Goal: Task Accomplishment & Management: Complete application form

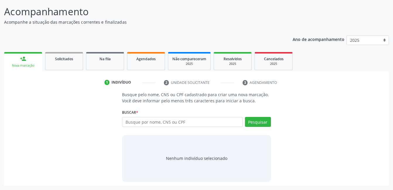
scroll to position [35, 0]
click at [150, 56] on div "Agendados" at bounding box center [145, 59] width 29 height 6
click at [150, 25] on p "Acompanhe a situação das marcações correntes e finalizadas" at bounding box center [139, 22] width 270 height 6
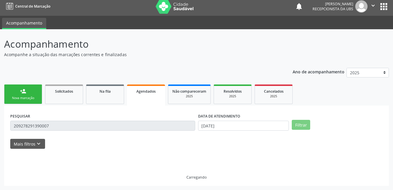
scroll to position [3, 0]
click at [150, 56] on p "Acompanhe a situação das marcações correntes e finalizadas" at bounding box center [139, 55] width 270 height 6
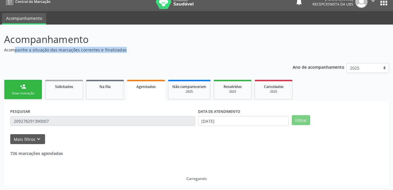
scroll to position [9, 0]
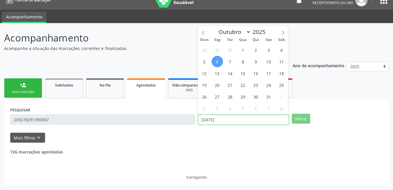
click at [274, 118] on input "[DATE]" at bounding box center [243, 120] width 91 height 10
click at [229, 62] on span "7" at bounding box center [230, 61] width 11 height 11
type input "[DATE]"
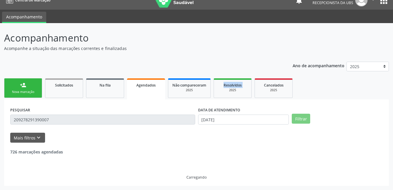
click at [229, 62] on div "Ano de acompanhamento 2025 2024 person_add Nova marcação Solicitados Na fila Ag…" at bounding box center [196, 122] width 385 height 129
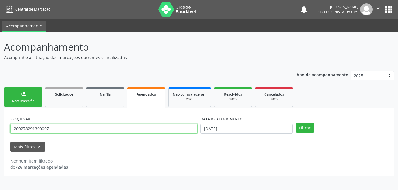
click at [155, 129] on input "209278291390007" at bounding box center [103, 129] width 187 height 10
type input "701403634855338"
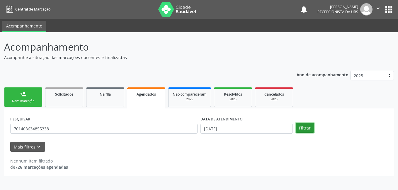
click at [301, 126] on button "Filtrar" at bounding box center [304, 128] width 18 height 10
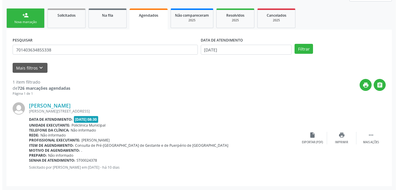
scroll to position [79, 0]
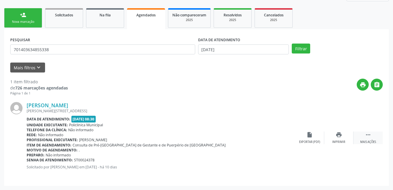
click at [372, 144] on div "Mais ações" at bounding box center [368, 142] width 16 height 4
click at [314, 133] on div "cancel Cancelar" at bounding box center [309, 138] width 29 height 13
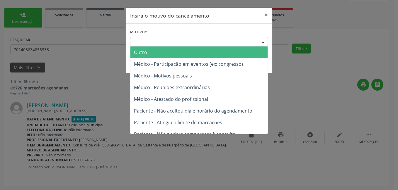
click at [252, 40] on div "Escolha o motivo" at bounding box center [199, 42] width 138 height 10
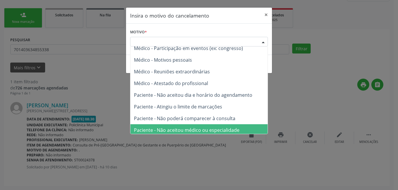
scroll to position [30, 0]
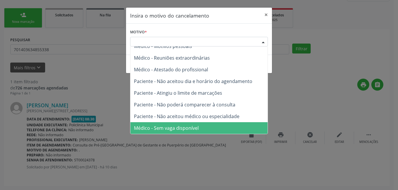
click at [224, 127] on span "Médico - Sem vaga disponível" at bounding box center [198, 128] width 137 height 12
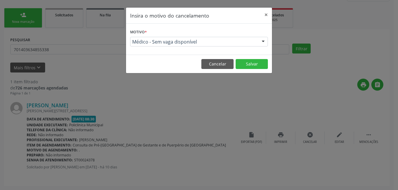
click at [253, 42] on span "Médico - Sem vaga disponível" at bounding box center [194, 42] width 124 height 6
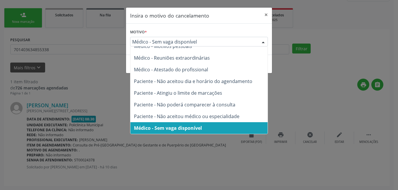
click at [228, 127] on span "Médico - Sem vaga disponível" at bounding box center [198, 128] width 137 height 12
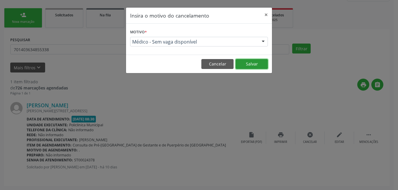
click at [255, 62] on button "Salvar" at bounding box center [251, 64] width 32 height 10
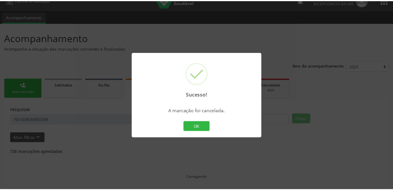
scroll to position [9, 0]
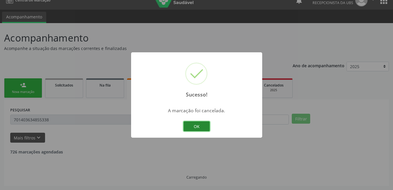
click at [192, 130] on button "OK" at bounding box center [197, 126] width 26 height 10
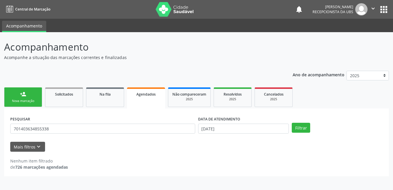
scroll to position [0, 0]
drag, startPoint x: 80, startPoint y: 135, endPoint x: 86, endPoint y: 131, distance: 7.2
click at [80, 135] on div "PESQUISAR 701403634855338" at bounding box center [104, 126] width 190 height 23
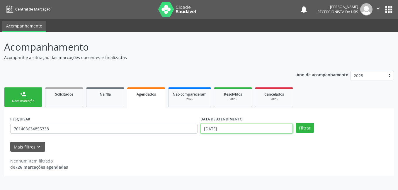
click at [243, 129] on input "[DATE]" at bounding box center [246, 129] width 92 height 10
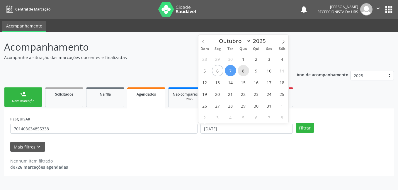
click at [242, 68] on span "8" at bounding box center [242, 70] width 11 height 11
type input "08/10/2025"
click at [242, 68] on span "8" at bounding box center [242, 70] width 11 height 11
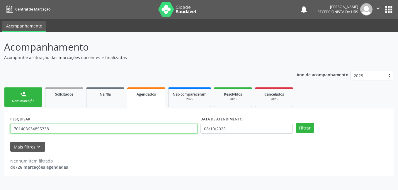
click at [175, 132] on input "701403634855338" at bounding box center [103, 129] width 187 height 10
type input "898003476838384"
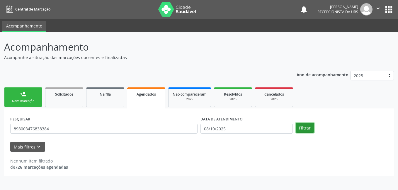
click at [305, 126] on button "Filtrar" at bounding box center [304, 128] width 18 height 10
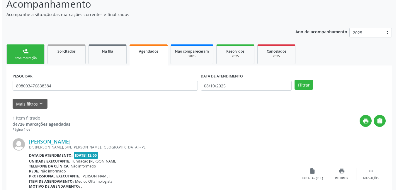
scroll to position [79, 0]
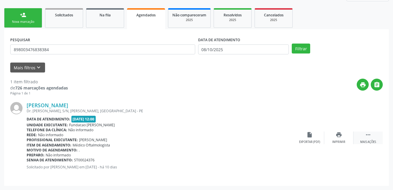
click at [362, 139] on div " Mais ações" at bounding box center [368, 138] width 29 height 13
click at [308, 141] on div "Cancelar" at bounding box center [310, 142] width 14 height 4
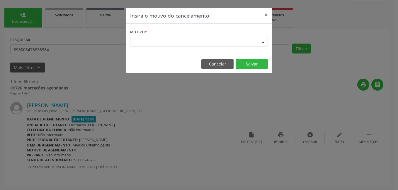
click at [224, 40] on div "Escolha o motivo" at bounding box center [199, 42] width 138 height 10
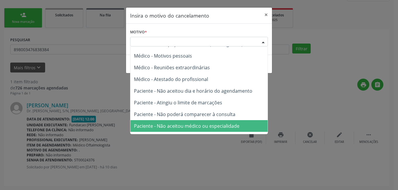
scroll to position [30, 0]
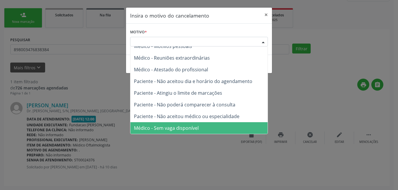
click at [204, 128] on span "Médico - Sem vaga disponível" at bounding box center [198, 128] width 137 height 12
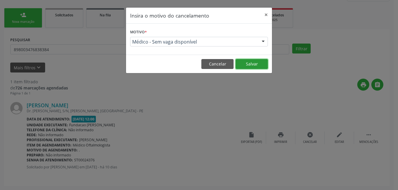
click at [249, 64] on button "Salvar" at bounding box center [251, 64] width 32 height 10
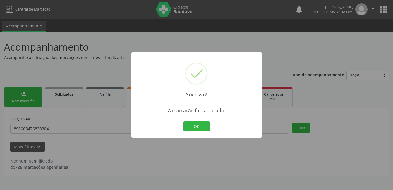
scroll to position [0, 0]
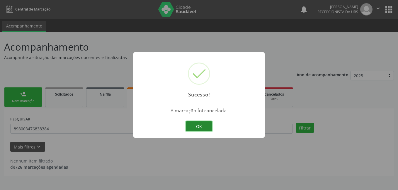
click at [202, 126] on button "OK" at bounding box center [199, 126] width 26 height 10
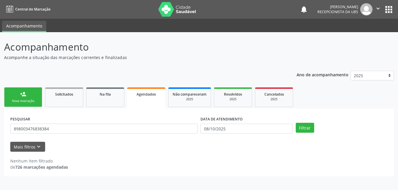
click at [23, 98] on link "person_add Nova marcação" at bounding box center [23, 98] width 38 height 20
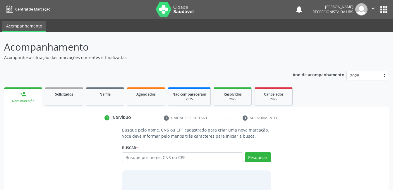
click at [23, 98] on link "person_add Nova marcação" at bounding box center [23, 98] width 38 height 20
click at [162, 158] on input "text" at bounding box center [182, 158] width 121 height 10
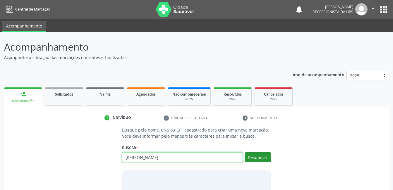
type input "[PERSON_NAME]"
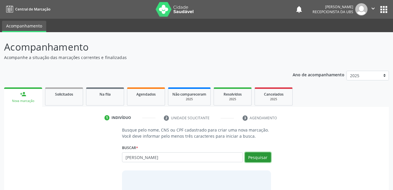
click at [253, 160] on button "Pesquisar" at bounding box center [258, 158] width 26 height 10
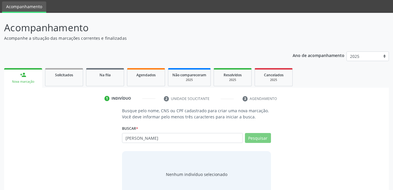
scroll to position [35, 0]
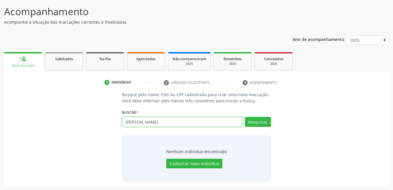
click at [227, 122] on input "[PERSON_NAME]" at bounding box center [182, 122] width 121 height 10
click at [151, 120] on input "text" at bounding box center [182, 122] width 121 height 10
type input "15930608407"
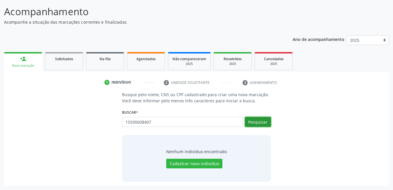
click at [268, 120] on button "Pesquisar" at bounding box center [258, 122] width 26 height 10
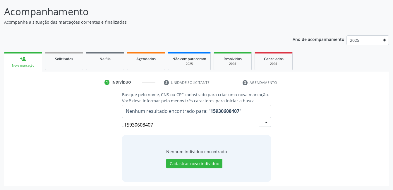
drag, startPoint x: 158, startPoint y: 125, endPoint x: 123, endPoint y: 120, distance: 36.1
click at [123, 120] on div "15930608407" at bounding box center [196, 122] width 149 height 10
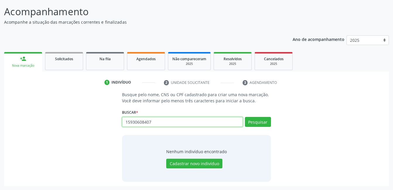
click at [153, 125] on input "15930608407" at bounding box center [182, 122] width 121 height 10
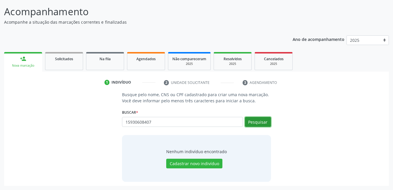
click at [264, 124] on button "Pesquisar" at bounding box center [258, 122] width 26 height 10
drag, startPoint x: 209, startPoint y: 128, endPoint x: 207, endPoint y: 125, distance: 4.0
click at [208, 127] on div "15930608407 Busque por nome, CNS ou CPF Nenhum resultado encontrado para: " 159…" at bounding box center [196, 124] width 149 height 14
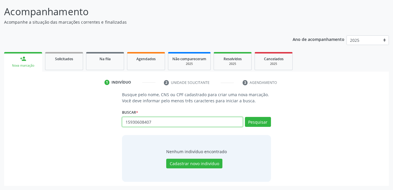
click at [207, 125] on input "15930608407" at bounding box center [182, 122] width 121 height 10
type input "898003475008728"
drag, startPoint x: 245, startPoint y: 122, endPoint x: 251, endPoint y: 124, distance: 7.2
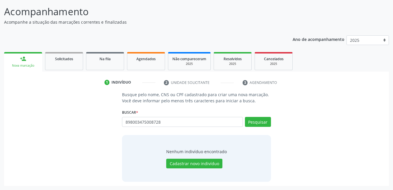
click at [245, 122] on div "Pesquisar" at bounding box center [257, 124] width 28 height 14
click at [255, 124] on button "Pesquisar" at bounding box center [258, 122] width 26 height 10
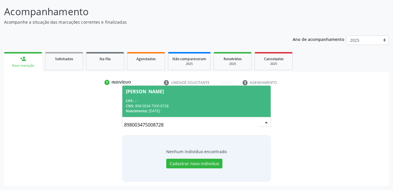
click at [172, 95] on span "[PERSON_NAME] CPF: -- CNS: 898 0034 7500 8728 Nascimento: [DATE]" at bounding box center [196, 101] width 148 height 31
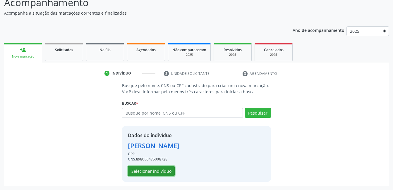
click at [159, 174] on button "Selecionar indivíduo" at bounding box center [151, 171] width 47 height 10
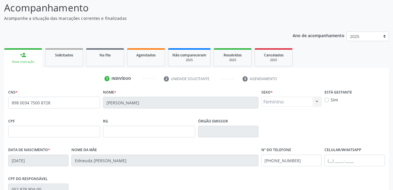
click at [146, 46] on div "Ano de acompanhamento 2025 2024 person_add Nova marcação Solicitados Na fila Ag…" at bounding box center [196, 151] width 385 height 247
click at [148, 51] on link "Agendados" at bounding box center [146, 57] width 38 height 18
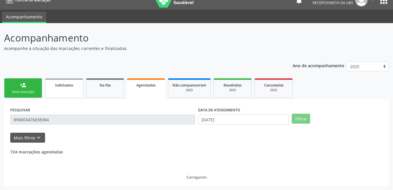
scroll to position [9, 0]
click at [38, 82] on div "Ano de acompanhamento 2025 2024 person_add Nova marcação Solicitados Na fila Ag…" at bounding box center [196, 122] width 385 height 129
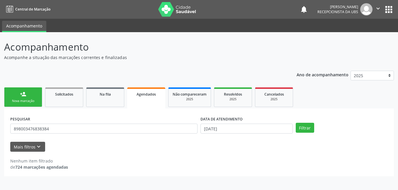
click at [35, 95] on link "person_add Nova marcação" at bounding box center [23, 98] width 38 height 20
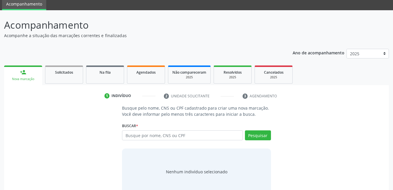
scroll to position [35, 0]
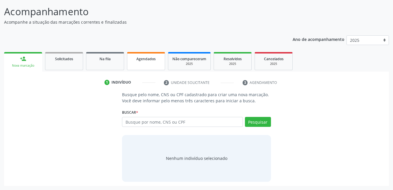
click at [149, 62] on link "Agendados" at bounding box center [146, 61] width 38 height 18
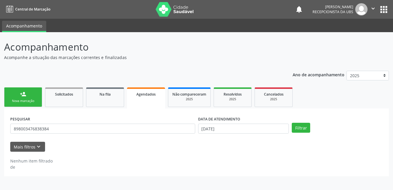
scroll to position [0, 0]
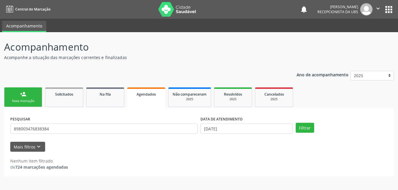
click at [20, 99] on div "Nova marcação" at bounding box center [22, 101] width 29 height 4
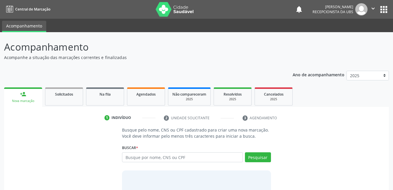
click at [31, 92] on link "person_add Nova marcação" at bounding box center [23, 98] width 38 height 20
click at [155, 156] on input "text" at bounding box center [182, 158] width 121 height 10
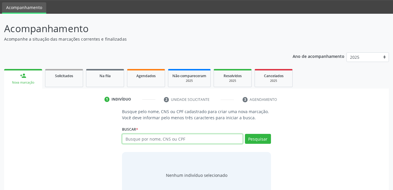
scroll to position [35, 0]
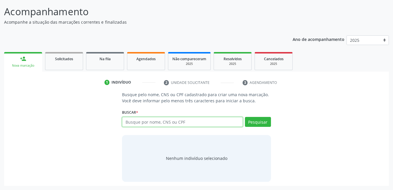
click at [185, 122] on input "text" at bounding box center [182, 122] width 121 height 10
type input "898003475008728"
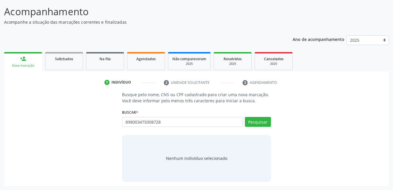
click at [262, 131] on div "Busque pelo nome, CNS ou CPF cadastrado para criar uma nova marcação. Você deve…" at bounding box center [196, 137] width 157 height 90
click at [262, 125] on button "Pesquisar" at bounding box center [258, 122] width 26 height 10
type input "898003475008728"
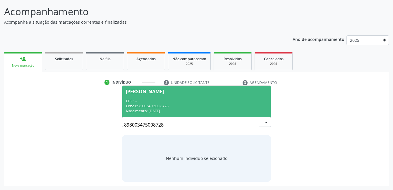
click at [215, 100] on div "CPF: --" at bounding box center [196, 101] width 141 height 5
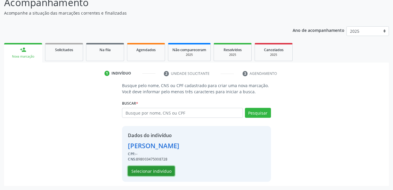
click at [155, 170] on button "Selecionar indivíduo" at bounding box center [151, 171] width 47 height 10
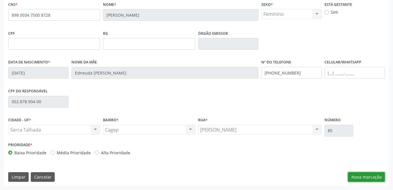
click at [364, 178] on button "Nova marcação" at bounding box center [366, 177] width 37 height 10
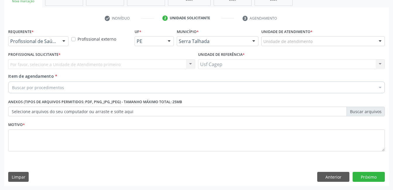
click at [62, 44] on div at bounding box center [63, 42] width 9 height 10
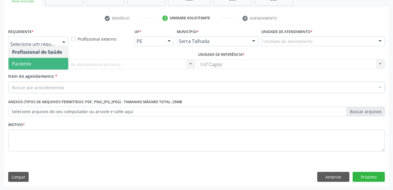
click at [62, 64] on span "Paciente" at bounding box center [38, 64] width 60 height 12
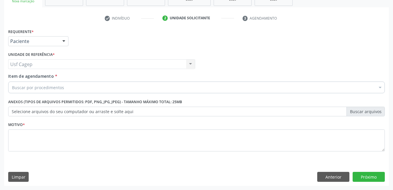
click at [67, 86] on div "Buscar por procedimentos" at bounding box center [196, 88] width 377 height 12
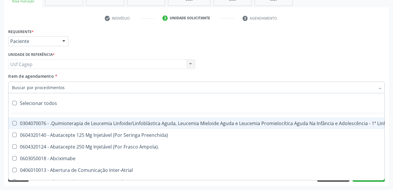
click at [67, 86] on input "Item de agendamento *" at bounding box center [193, 88] width 363 height 12
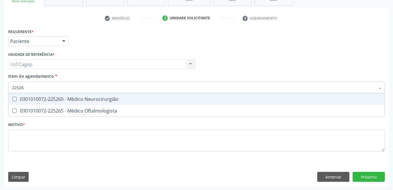
type input "225265"
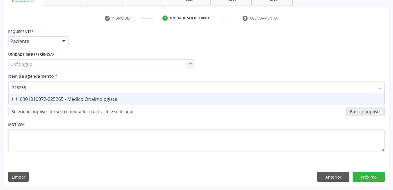
click at [78, 99] on div "0301010072-225265 - Médico Oftalmologista" at bounding box center [196, 99] width 369 height 5
checkbox Oftalmologista "true"
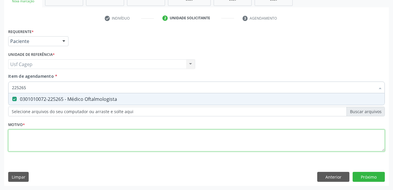
click at [93, 140] on div "Requerente * Paciente Profissional de Saúde Paciente Nenhum resultado encontrad…" at bounding box center [196, 93] width 377 height 133
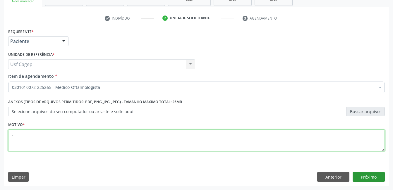
type textarea "."
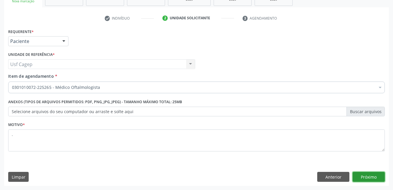
click at [366, 179] on button "Próximo" at bounding box center [369, 177] width 32 height 10
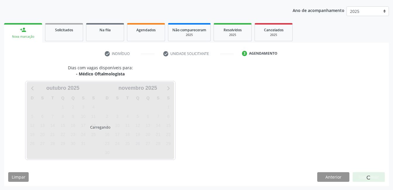
scroll to position [64, 0]
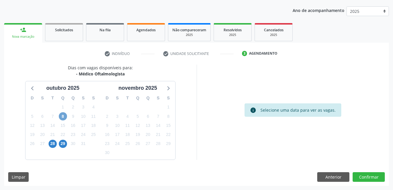
click at [64, 117] on span "8" at bounding box center [63, 116] width 8 height 8
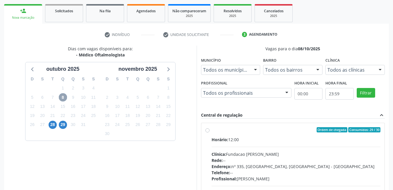
scroll to position [94, 0]
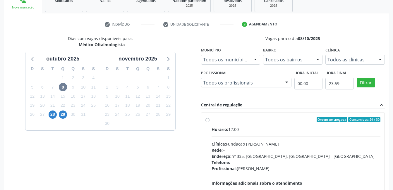
click at [276, 164] on div "Telefone: --" at bounding box center [296, 163] width 169 height 6
click at [210, 122] on input "Ordem de chegada Consumidos: 29 / 30 Horário: 12:00 Clínica: Fundacao [PERSON_N…" at bounding box center [208, 119] width 4 height 5
radio input "true"
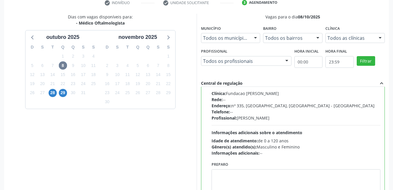
scroll to position [160, 0]
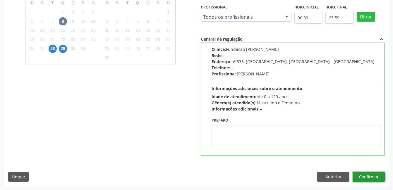
click at [376, 180] on button "Confirmar" at bounding box center [369, 177] width 32 height 10
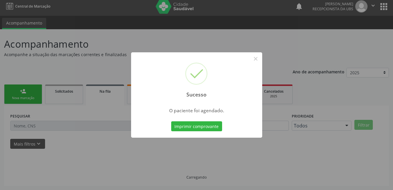
scroll to position [3, 0]
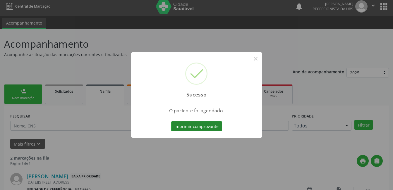
click at [189, 128] on button "Imprimir comprovante" at bounding box center [196, 126] width 51 height 10
